Goal: Check status: Check status

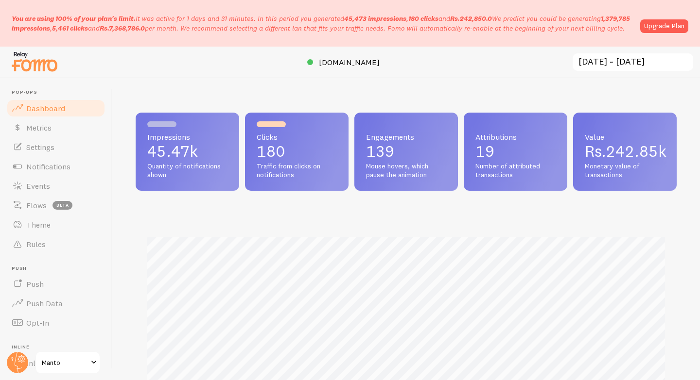
click at [603, 59] on input "[DATE] ~ [DATE]" at bounding box center [632, 62] width 122 height 20
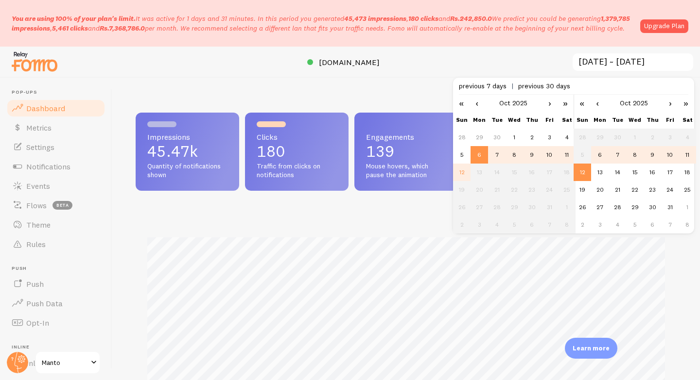
click at [665, 159] on td "10" at bounding box center [669, 154] width 17 height 17
click at [544, 162] on td "10" at bounding box center [548, 154] width 17 height 17
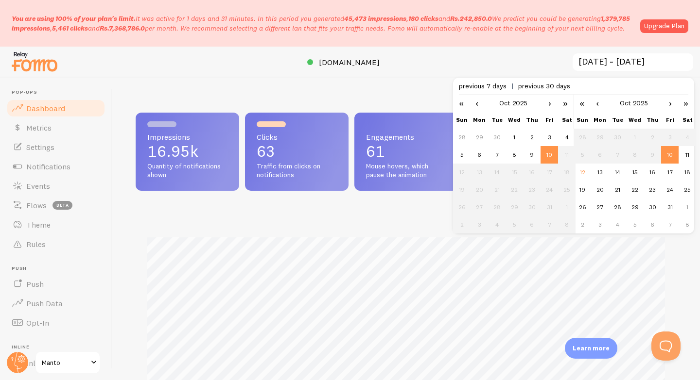
click at [670, 154] on td "10" at bounding box center [669, 154] width 17 height 17
click at [661, 166] on td "17" at bounding box center [669, 172] width 17 height 17
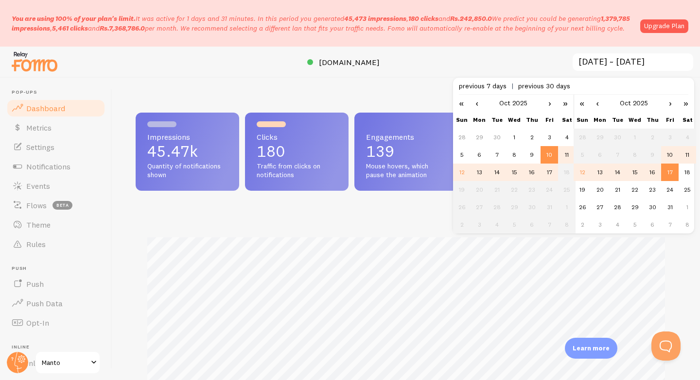
click at [668, 157] on td "10" at bounding box center [669, 154] width 17 height 17
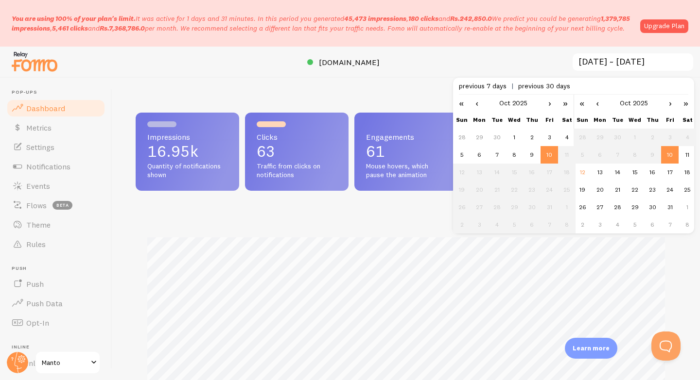
click at [549, 155] on td "10" at bounding box center [548, 154] width 17 height 17
click at [519, 61] on div at bounding box center [350, 62] width 700 height 31
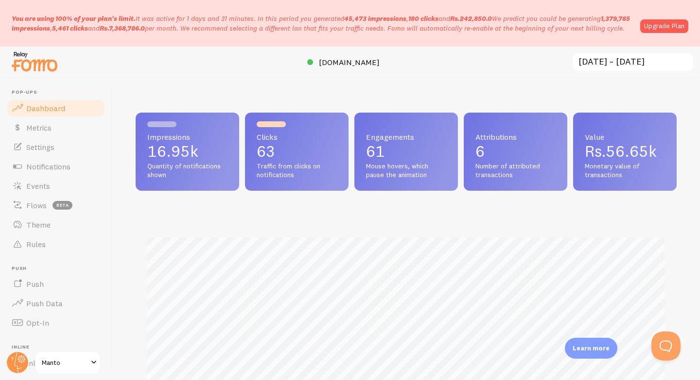
click at [533, 160] on div "Attributions 6 Number of attributed transactions" at bounding box center [515, 152] width 103 height 78
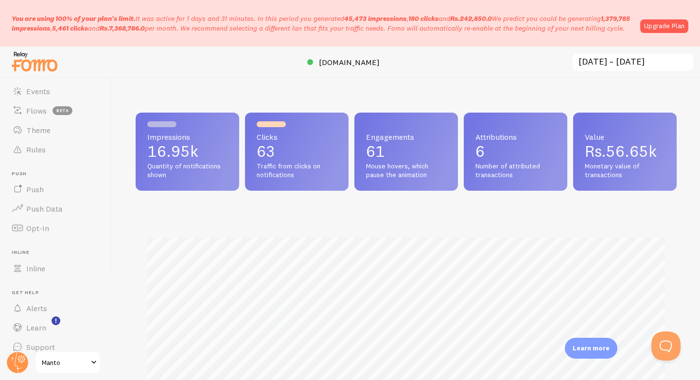
scroll to position [100, 0]
click at [433, 195] on div "Impressions 16.95k Quantity of notifications shown Clicks 63 Traffic from click…" at bounding box center [406, 291] width 541 height 357
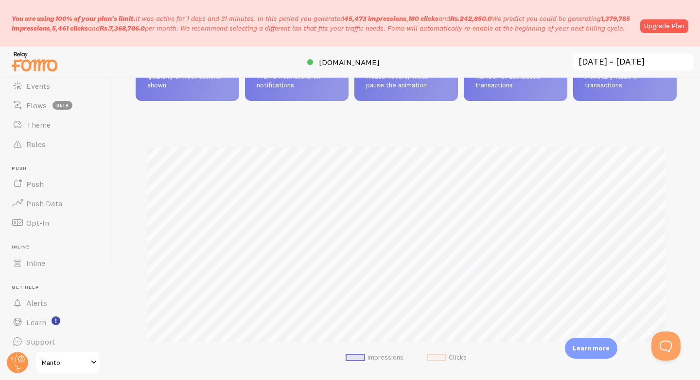
scroll to position [92, 0]
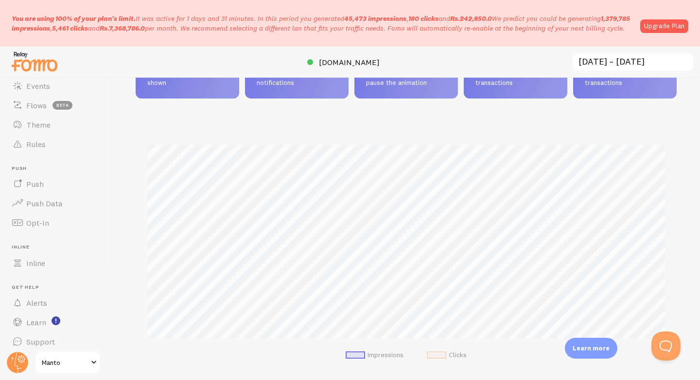
click at [650, 59] on input "2025-10-10 ~ 2025-10-10" at bounding box center [632, 62] width 122 height 20
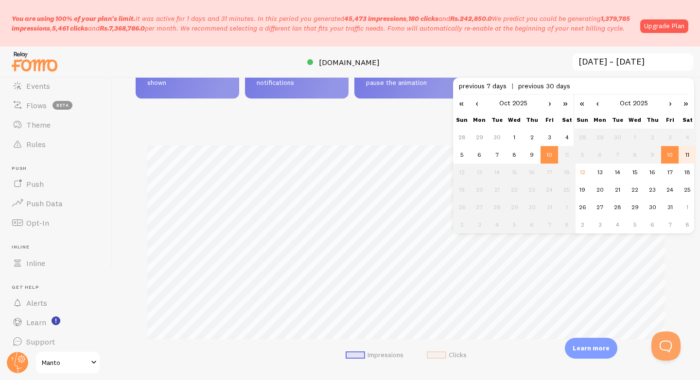
click at [685, 151] on td "11" at bounding box center [686, 154] width 17 height 17
click at [567, 159] on td "11" at bounding box center [566, 154] width 17 height 17
type input "2025-10-11 ~ 2025-10-11"
click at [543, 56] on div at bounding box center [350, 62] width 700 height 31
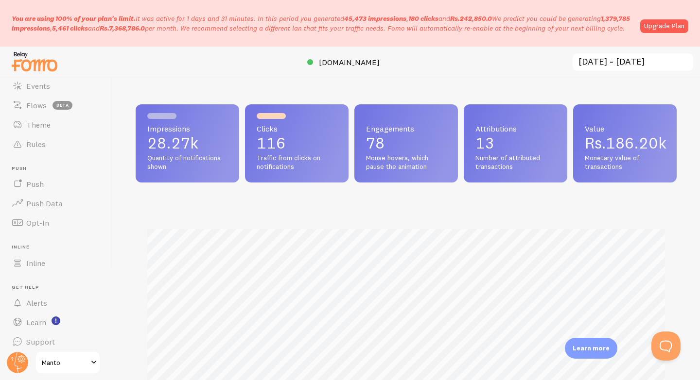
scroll to position [106, 0]
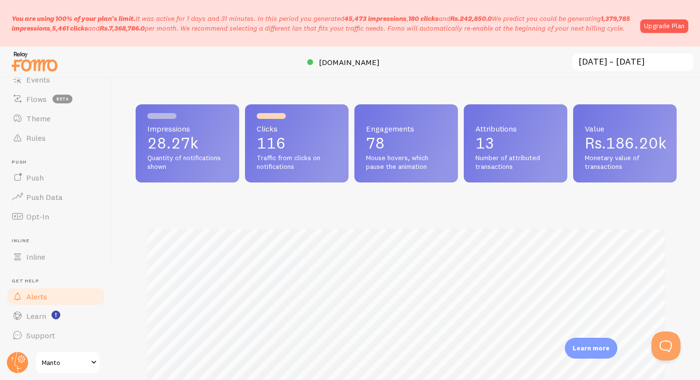
click at [65, 302] on link "Alerts" at bounding box center [56, 296] width 100 height 19
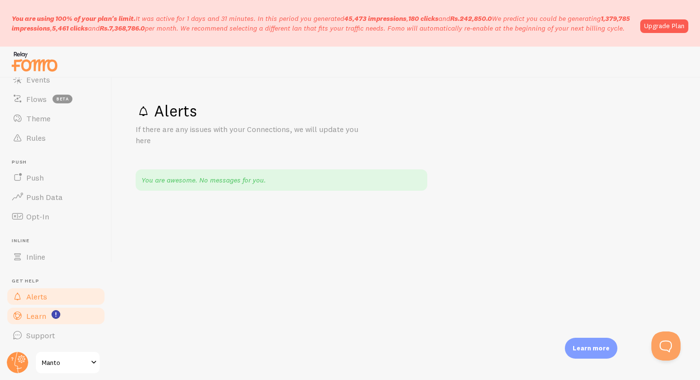
click at [66, 310] on link "Learn" at bounding box center [56, 316] width 100 height 19
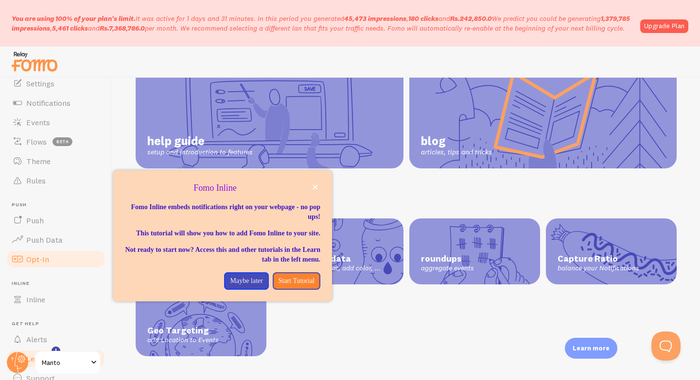
scroll to position [53, 0]
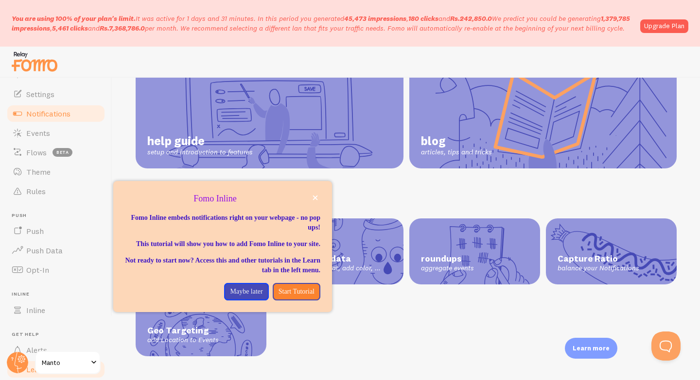
click at [63, 122] on link "Notifications" at bounding box center [56, 113] width 100 height 19
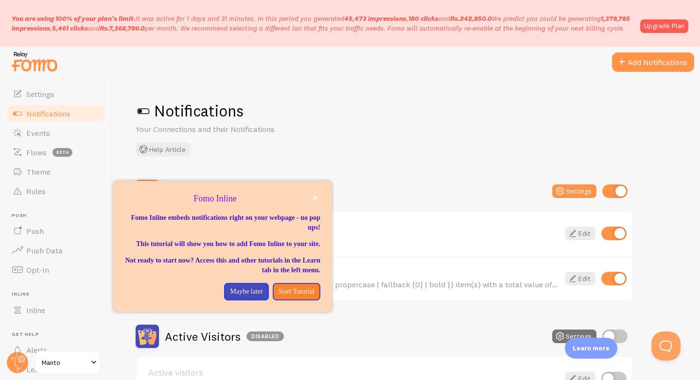
click at [66, 104] on link "Notifications" at bounding box center [56, 113] width 100 height 19
click at [397, 129] on div "Notifications Your Connections and their Notifications Help Article" at bounding box center [406, 128] width 541 height 55
click at [317, 201] on button "close," at bounding box center [315, 198] width 10 height 10
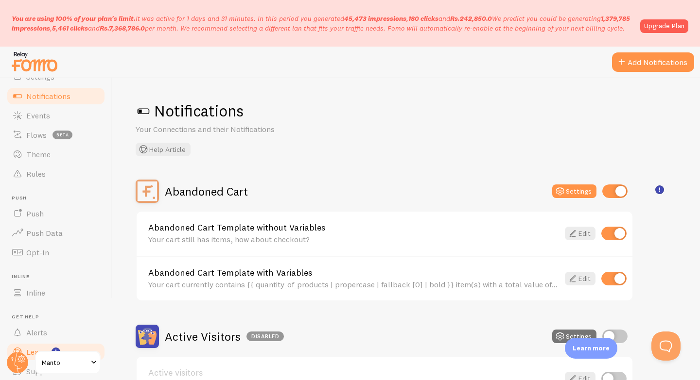
scroll to position [67, 0]
click at [61, 367] on span "Manto" at bounding box center [65, 363] width 46 height 12
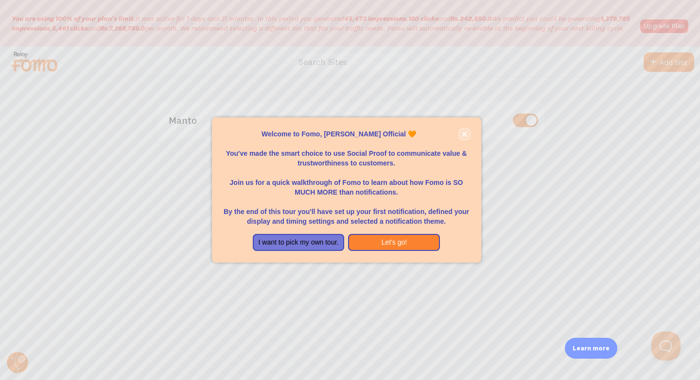
click at [465, 136] on icon "close," at bounding box center [464, 134] width 5 height 5
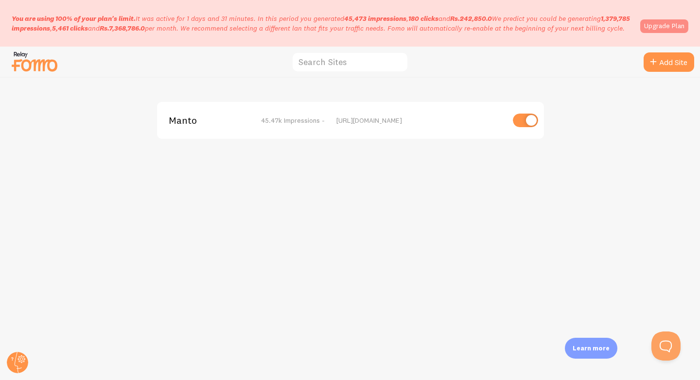
click at [684, 26] on link "Upgrade Plan" at bounding box center [664, 26] width 48 height 14
click at [276, 123] on span "45.47k Impressions -" at bounding box center [293, 120] width 64 height 9
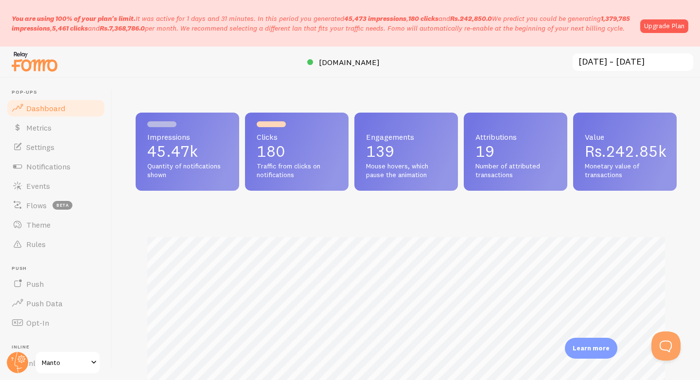
scroll to position [255, 541]
click at [174, 147] on p "45.47k" at bounding box center [187, 152] width 80 height 16
click at [653, 68] on input "[DATE] ~ [DATE]" at bounding box center [632, 62] width 122 height 20
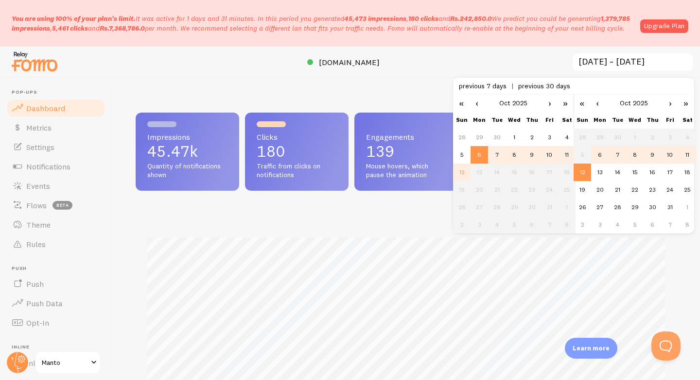
click at [555, 155] on td "10" at bounding box center [548, 154] width 17 height 17
click at [581, 174] on td "12" at bounding box center [581, 172] width 17 height 17
click at [483, 54] on div at bounding box center [350, 62] width 700 height 31
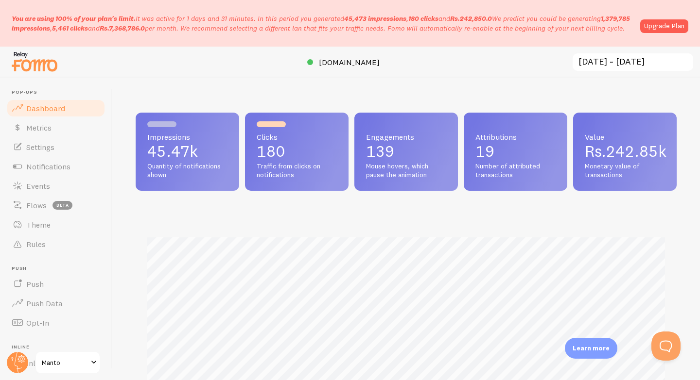
click at [634, 61] on input "[DATE] ~ [DATE]" at bounding box center [632, 62] width 122 height 20
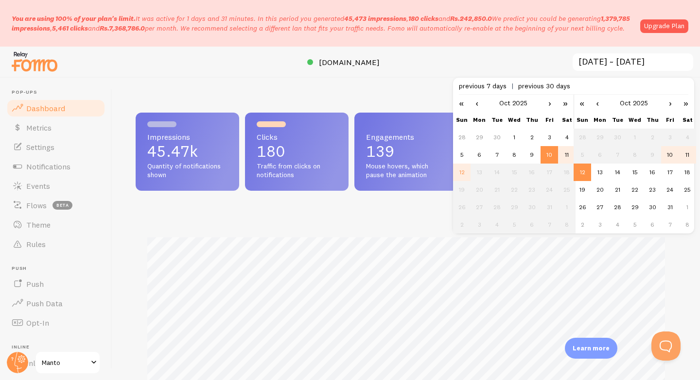
click at [467, 172] on td "12" at bounding box center [461, 172] width 17 height 17
type input "[DATE] ~ [DATE]"
click at [584, 176] on td "12" at bounding box center [581, 172] width 17 height 17
click at [427, 86] on div "Impressions 249 Quantity of notifications shown Clicks 1 Traffic from clicks on…" at bounding box center [405, 229] width 587 height 303
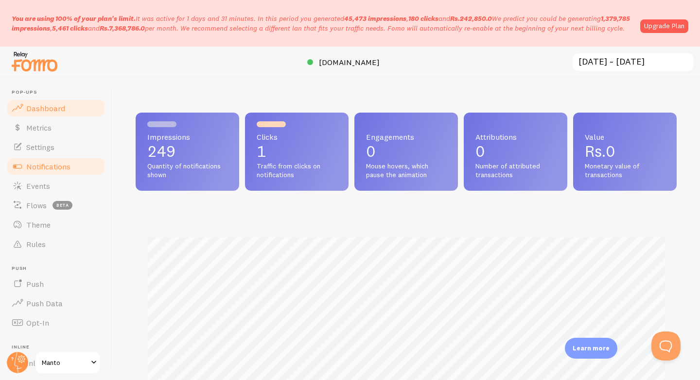
scroll to position [106, 0]
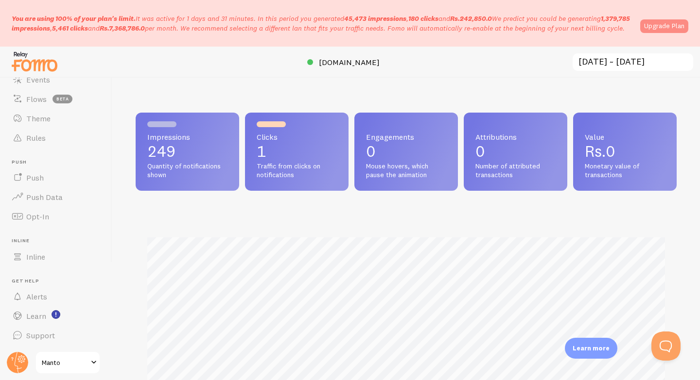
click at [652, 31] on link "Upgrade Plan" at bounding box center [664, 26] width 48 height 14
